Goal: Information Seeking & Learning: Compare options

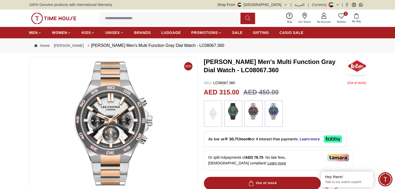
click at [235, 112] on img at bounding box center [232, 111] width 13 height 17
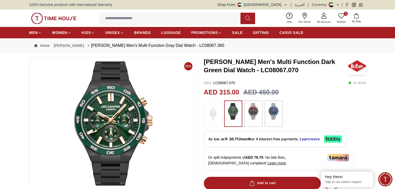
click at [251, 113] on img at bounding box center [253, 111] width 13 height 17
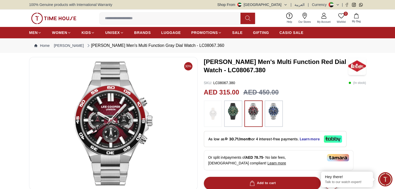
click at [270, 109] on img at bounding box center [273, 111] width 13 height 17
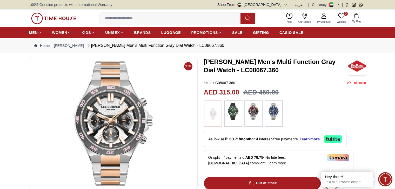
scroll to position [26, 0]
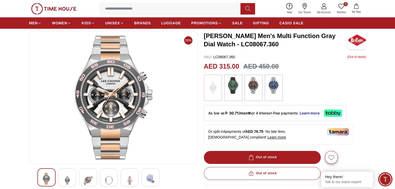
click at [66, 176] on img at bounding box center [67, 180] width 9 height 15
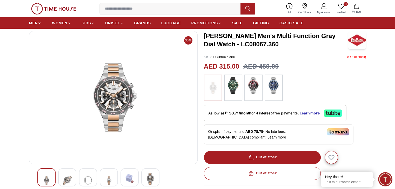
click at [83, 181] on img at bounding box center [87, 180] width 9 height 15
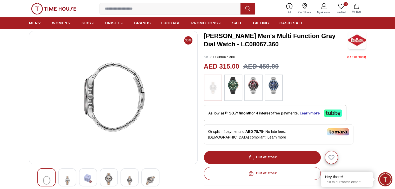
click at [107, 181] on img at bounding box center [108, 179] width 9 height 12
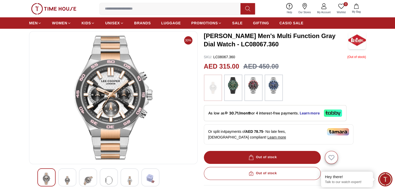
click at [132, 184] on img at bounding box center [129, 180] width 9 height 15
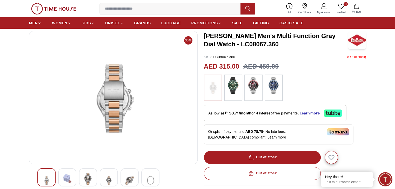
click at [143, 181] on div at bounding box center [150, 178] width 18 height 18
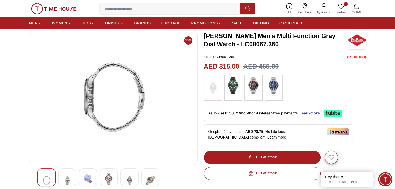
click at [67, 178] on img at bounding box center [67, 180] width 9 height 15
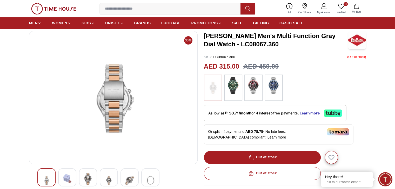
click at [84, 180] on img at bounding box center [87, 179] width 9 height 12
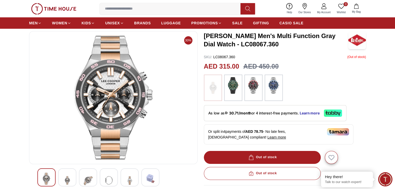
click at [233, 86] on img at bounding box center [232, 85] width 13 height 17
click at [248, 86] on img at bounding box center [253, 85] width 13 height 17
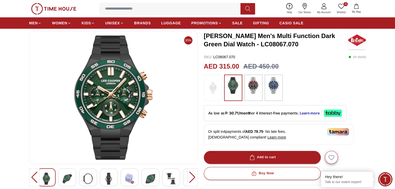
click at [235, 87] on img at bounding box center [232, 85] width 13 height 17
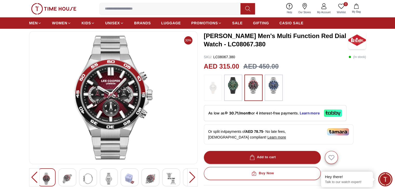
click at [278, 87] on img at bounding box center [273, 85] width 13 height 17
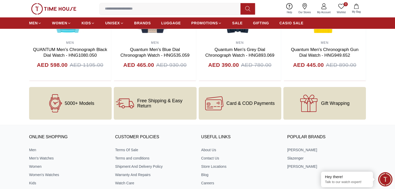
scroll to position [382, 0]
